Goal: Entertainment & Leisure: Consume media (video, audio)

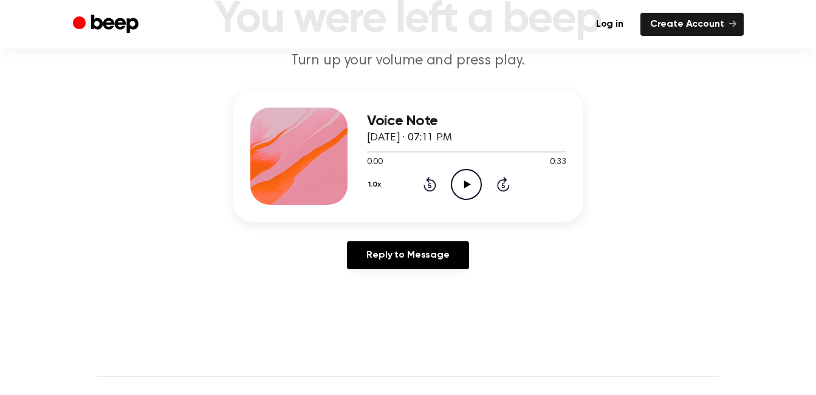
scroll to position [108, 0]
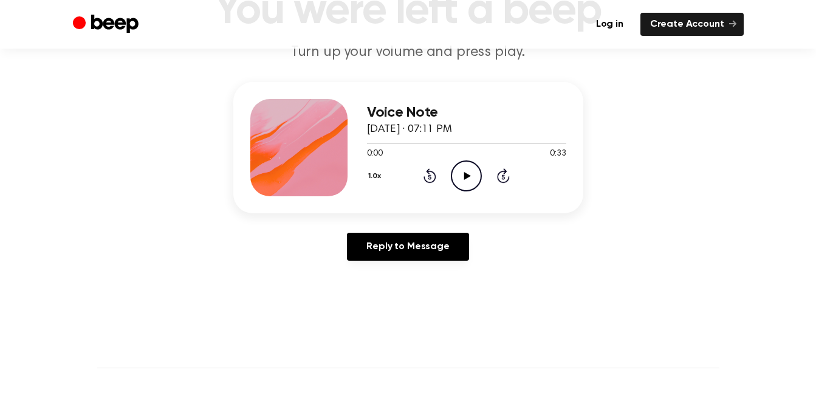
click at [466, 173] on icon at bounding box center [467, 176] width 7 height 8
click at [444, 143] on div at bounding box center [466, 143] width 199 height 1
click at [468, 175] on icon at bounding box center [465, 176] width 5 height 8
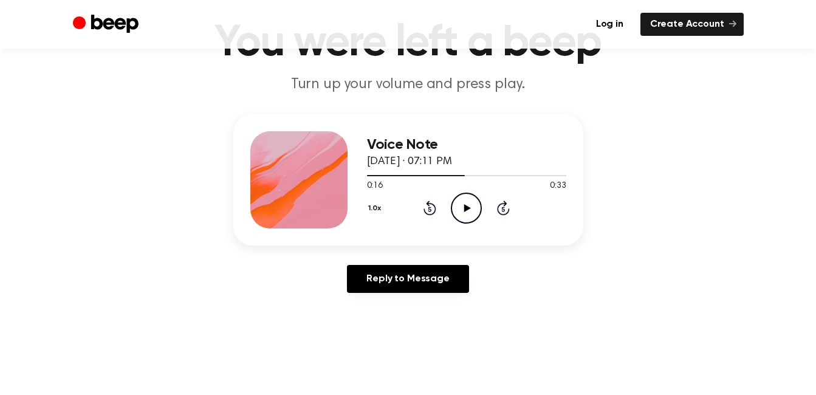
scroll to position [74, 0]
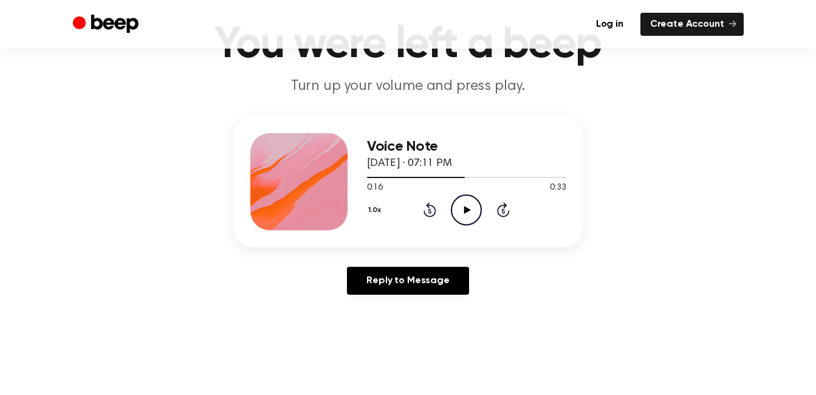
click at [471, 206] on icon "Play Audio" at bounding box center [466, 209] width 31 height 31
click at [511, 177] on div at bounding box center [466, 177] width 199 height 1
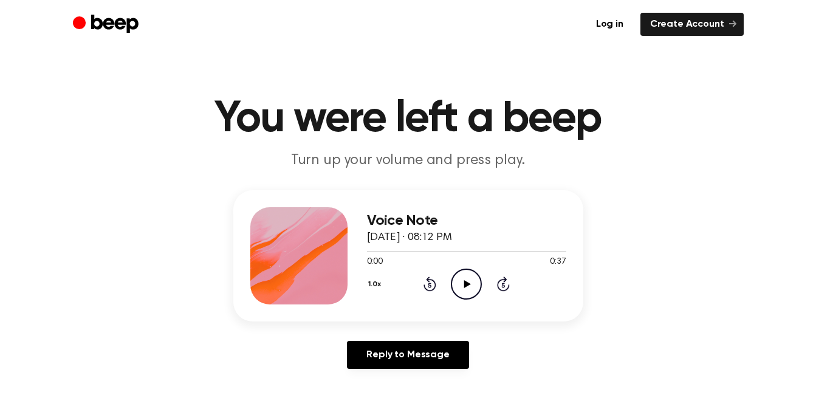
click at [468, 284] on icon at bounding box center [467, 284] width 7 height 8
click at [467, 286] on icon at bounding box center [465, 284] width 5 height 8
click at [471, 281] on icon "Play Audio" at bounding box center [466, 283] width 31 height 31
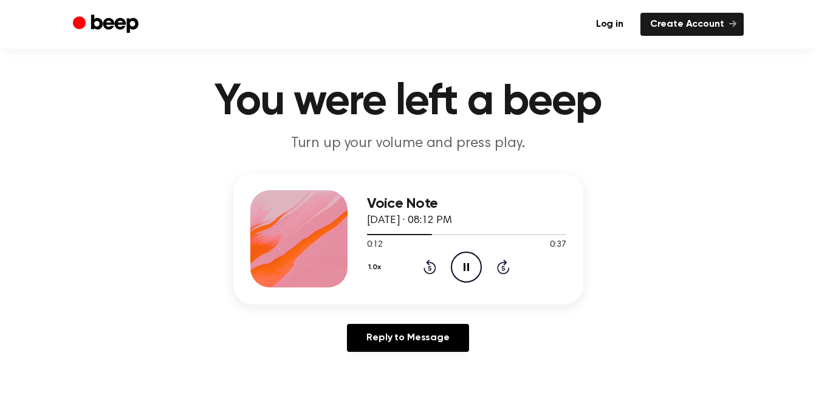
scroll to position [18, 0]
click at [470, 270] on icon "Pause Audio" at bounding box center [466, 266] width 31 height 31
